Goal: Find specific page/section: Find specific page/section

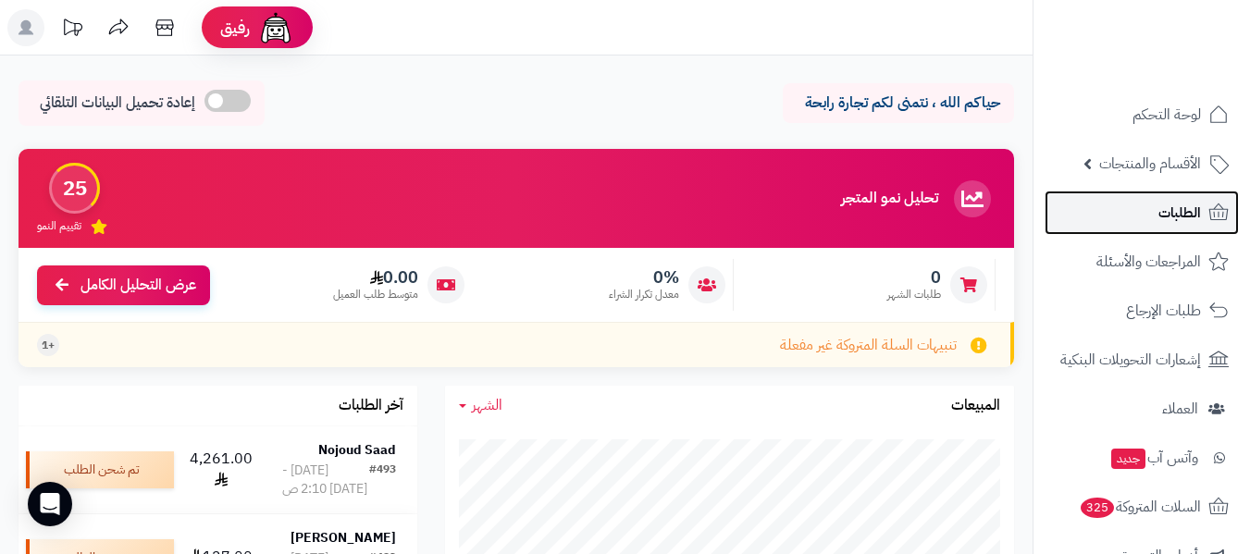
click at [1174, 216] on span "الطلبات" at bounding box center [1180, 213] width 43 height 26
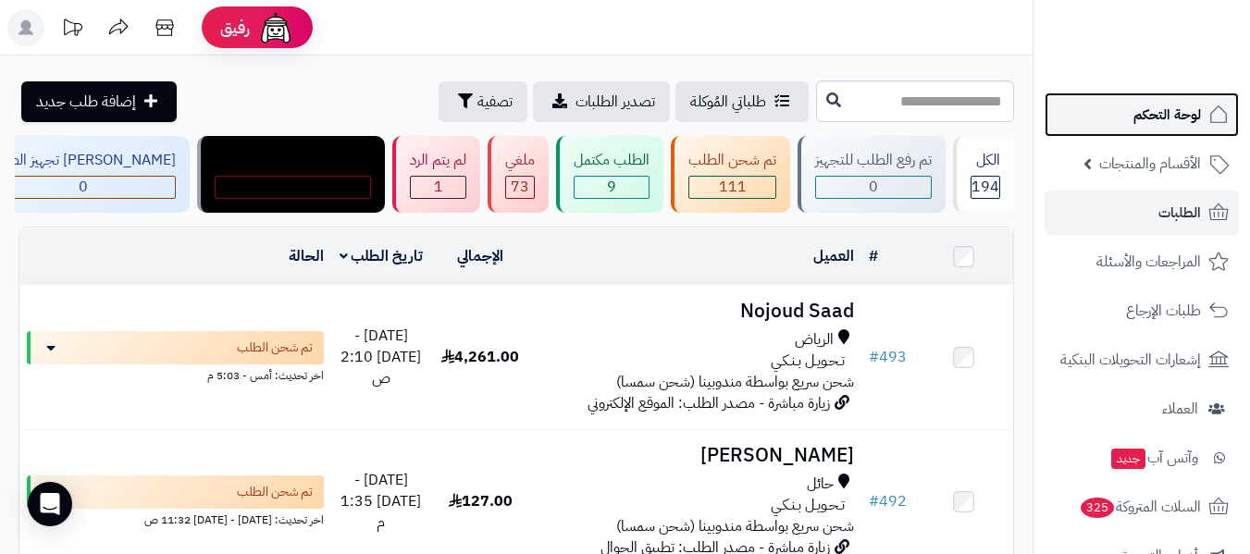
click at [1187, 112] on span "لوحة التحكم" at bounding box center [1168, 115] width 68 height 26
